Goal: Task Accomplishment & Management: Complete application form

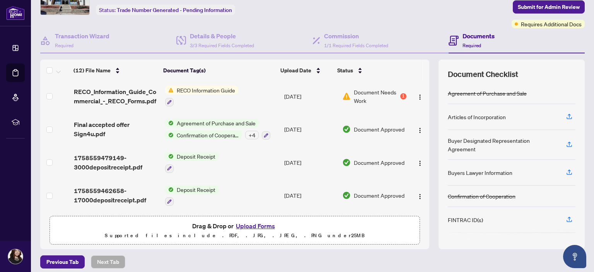
scroll to position [51, 0]
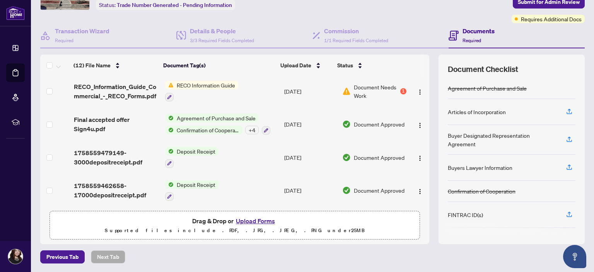
click at [257, 220] on button "Upload Forms" at bounding box center [255, 221] width 44 height 10
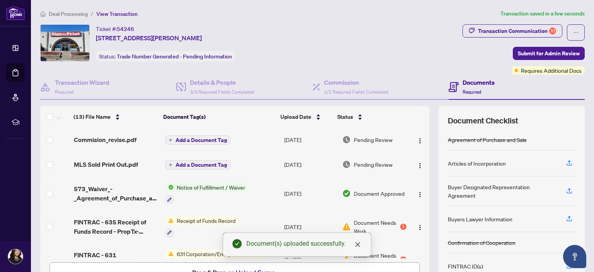
scroll to position [0, 0]
click at [178, 139] on span "Add a Document Tag" at bounding box center [200, 140] width 51 height 5
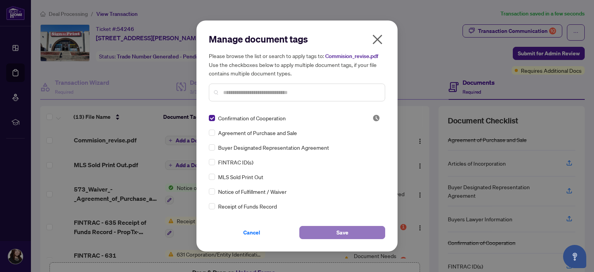
click at [349, 233] on button "Save" at bounding box center [342, 232] width 86 height 13
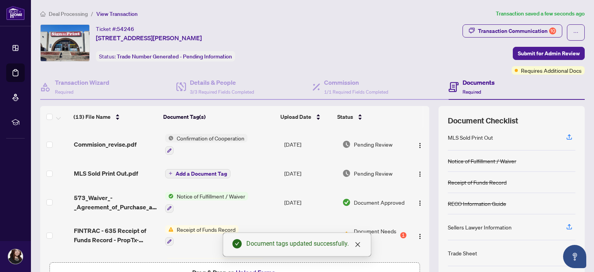
scroll to position [187, 0]
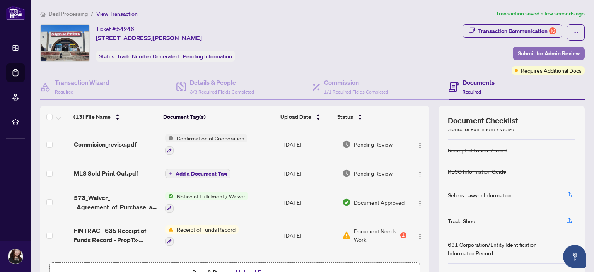
click at [537, 52] on span "Submit for Admin Review" at bounding box center [548, 53] width 62 height 12
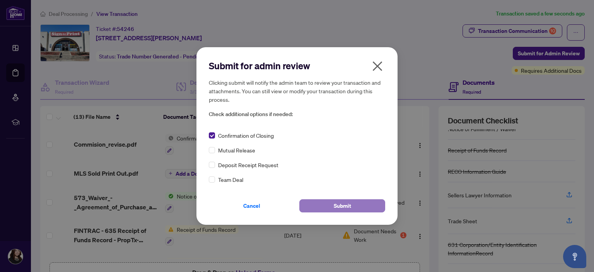
drag, startPoint x: 319, startPoint y: 206, endPoint x: 315, endPoint y: 203, distance: 4.7
click at [318, 206] on button "Submit" at bounding box center [342, 205] width 86 height 13
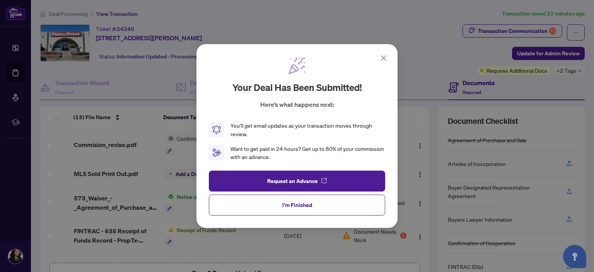
click at [385, 58] on icon at bounding box center [383, 57] width 9 height 9
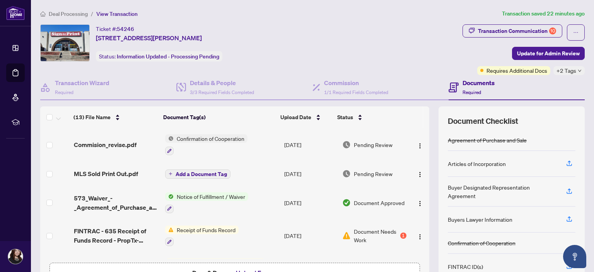
click at [54, 9] on main "Deal Processing / View Transaction Transaction saved 22 minutes ago Ticket #: 5…" at bounding box center [312, 136] width 563 height 272
click at [57, 13] on span "Deal Processing" at bounding box center [68, 13] width 39 height 7
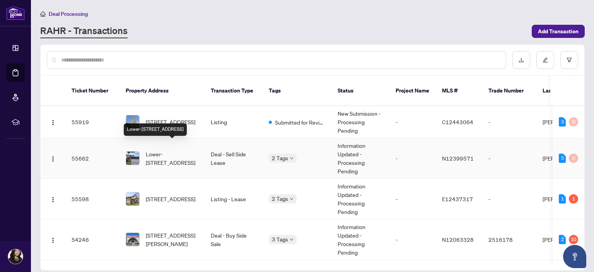
click at [171, 150] on span "Lower-[STREET_ADDRESS]" at bounding box center [172, 158] width 53 height 17
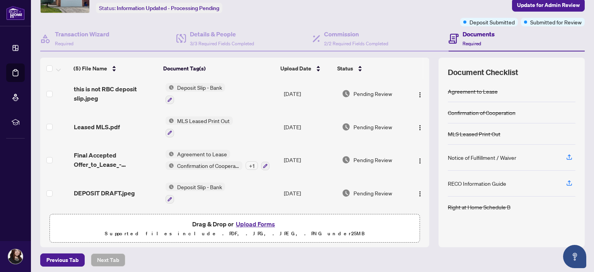
scroll to position [51, 0]
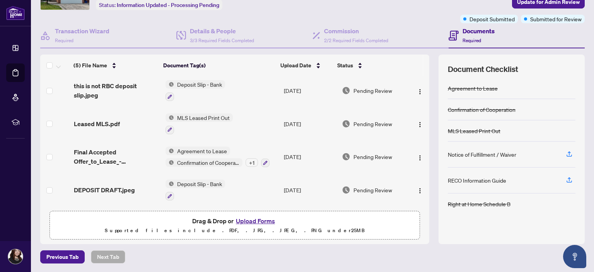
click at [249, 220] on button "Upload Forms" at bounding box center [255, 221] width 44 height 10
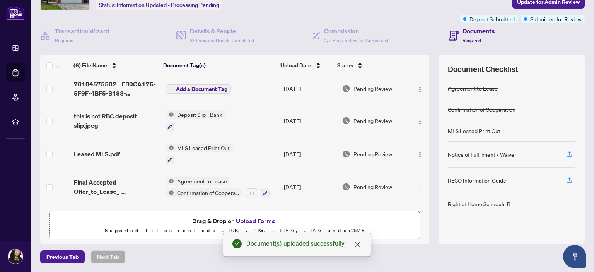
scroll to position [0, 0]
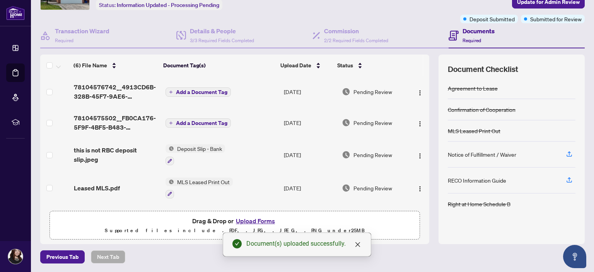
click at [201, 89] on span "Add a Document Tag" at bounding box center [201, 91] width 51 height 5
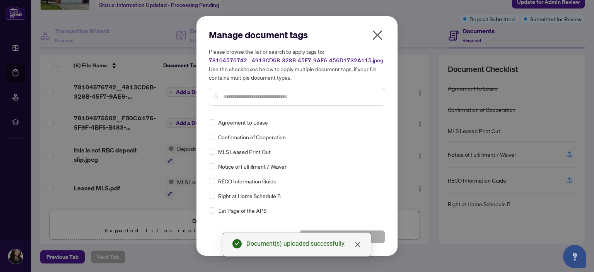
click at [237, 95] on input "text" at bounding box center [300, 96] width 155 height 9
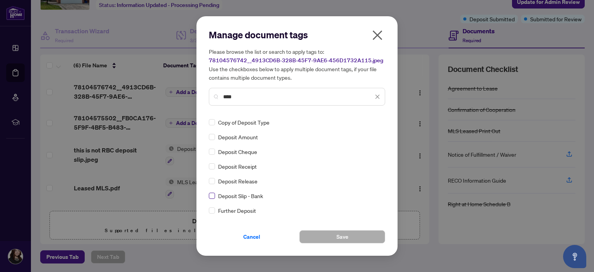
type input "****"
click at [315, 236] on button "Save" at bounding box center [342, 236] width 86 height 13
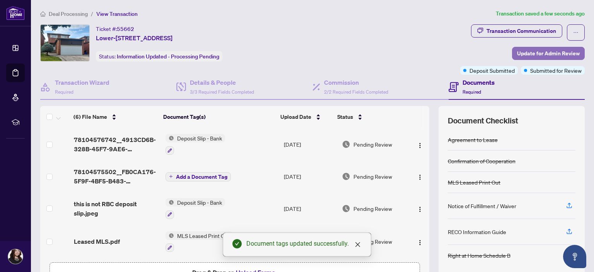
click at [539, 56] on span "Update for Admin Review" at bounding box center [548, 53] width 63 height 12
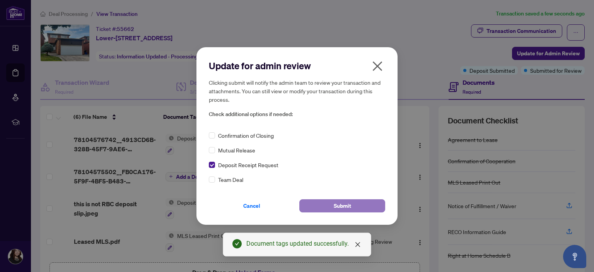
click at [344, 208] on span "Submit" at bounding box center [342, 205] width 17 height 12
